Goal: Information Seeking & Learning: Learn about a topic

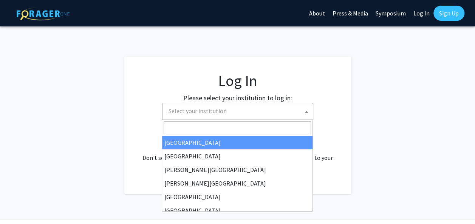
click at [306, 109] on span at bounding box center [307, 112] width 8 height 17
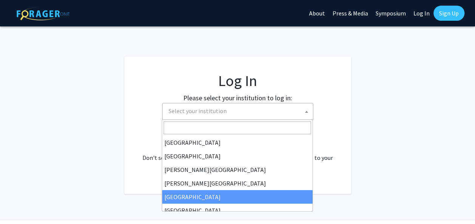
select select "6"
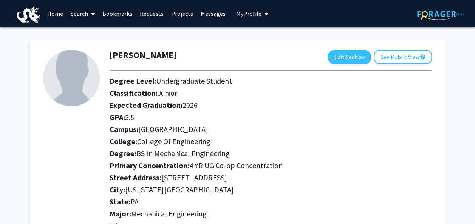
click at [81, 14] on link "Search" at bounding box center [83, 13] width 32 height 26
click at [102, 47] on span "Students" at bounding box center [90, 49] width 46 height 15
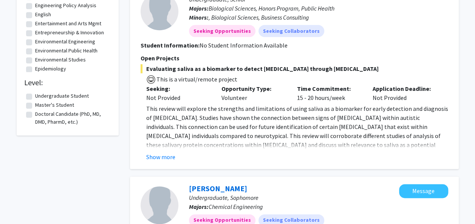
scroll to position [405, 0]
click at [35, 94] on label "Undergraduate Student" at bounding box center [62, 96] width 54 height 8
click at [35, 94] on input "Undergraduate Student" at bounding box center [37, 94] width 5 height 5
checkbox input "true"
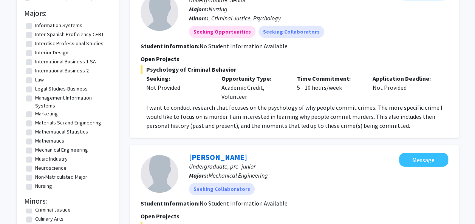
scroll to position [643, 0]
click at [65, 109] on label "Management Information Systems" at bounding box center [72, 102] width 74 height 16
click at [40, 99] on input "Management Information Systems" at bounding box center [37, 96] width 5 height 5
checkbox input "true"
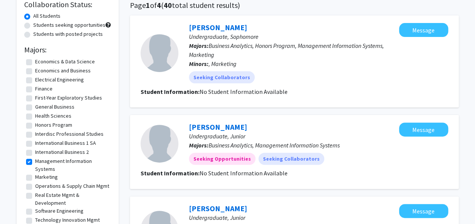
scroll to position [62, 0]
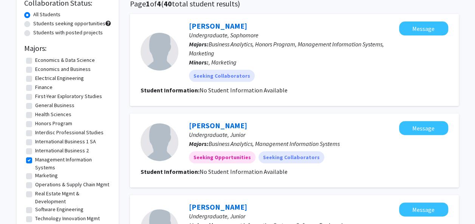
click at [35, 156] on label "Management Information Systems" at bounding box center [72, 164] width 74 height 16
click at [35, 156] on input "Management Information Systems" at bounding box center [37, 158] width 5 height 5
checkbox input "false"
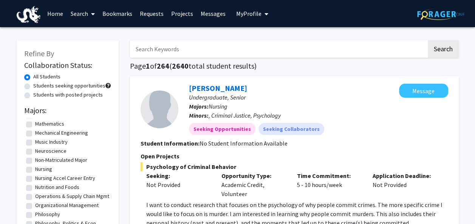
scroll to position [757, 0]
click at [35, 134] on label "Mechanical Engineering" at bounding box center [61, 133] width 53 height 8
click at [35, 134] on input "Mechanical Engineering" at bounding box center [37, 131] width 5 height 5
checkbox input "true"
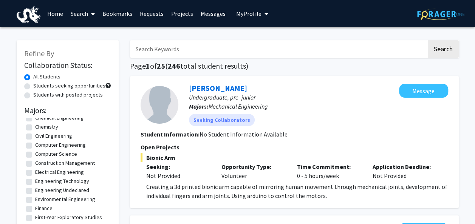
click at [87, 18] on link "Search" at bounding box center [83, 13] width 32 height 26
click at [97, 34] on span "Faculty/Staff" at bounding box center [95, 34] width 56 height 15
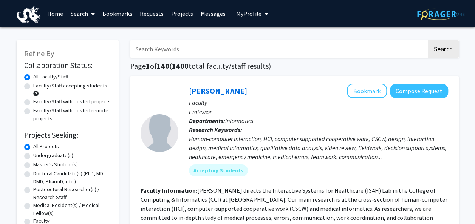
click at [33, 155] on label "Undergraduate(s)" at bounding box center [53, 156] width 40 height 8
click at [33, 155] on input "Undergraduate(s)" at bounding box center [35, 154] width 5 height 5
radio input "true"
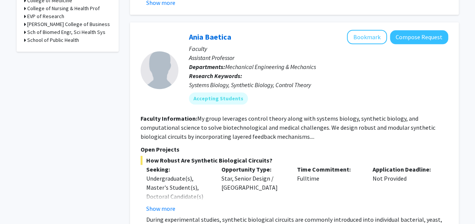
scroll to position [344, 0]
radio input "true"
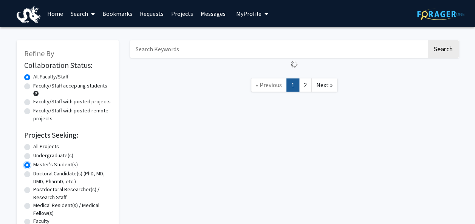
radio input "true"
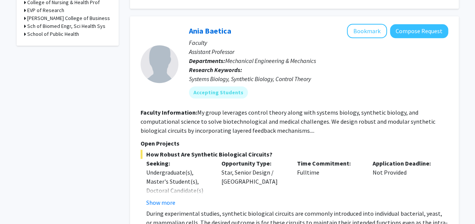
scroll to position [345, 0]
